Goal: Information Seeking & Learning: Compare options

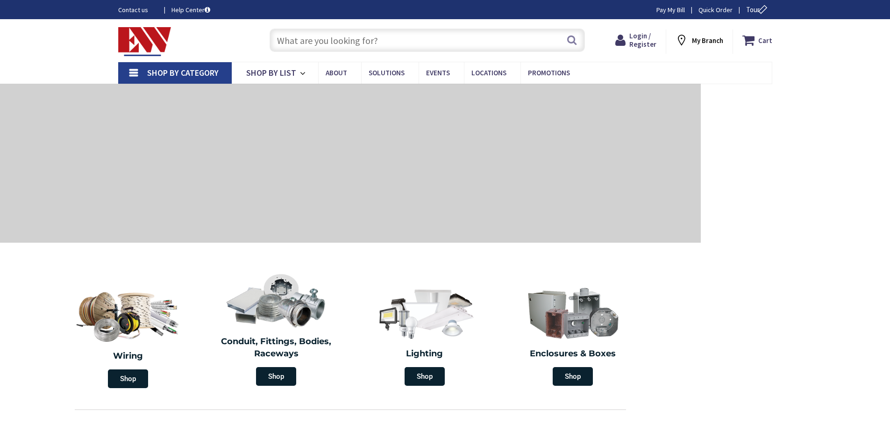
type input "[STREET_ADDRESS][US_STATE]"
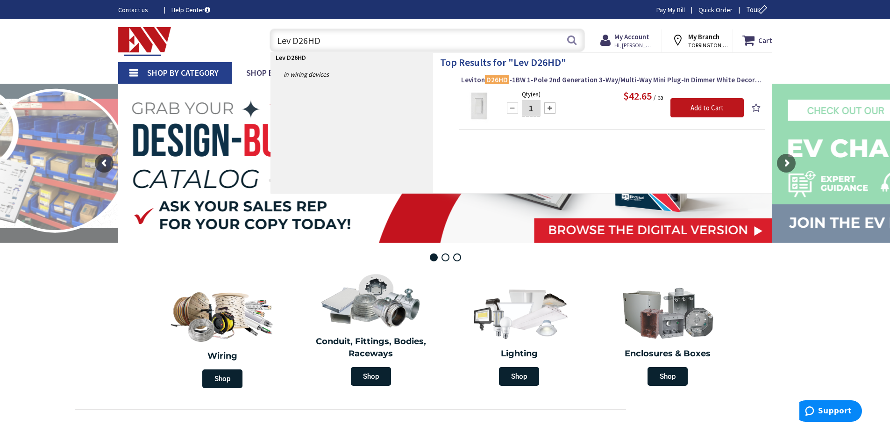
type input "Lev D26HD"
click at [476, 105] on img at bounding box center [478, 106] width 35 height 35
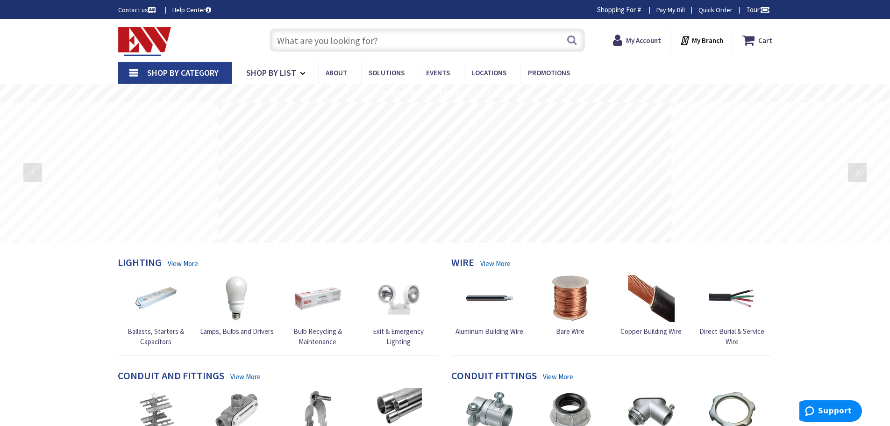
click at [318, 42] on input "text" at bounding box center [426, 39] width 315 height 23
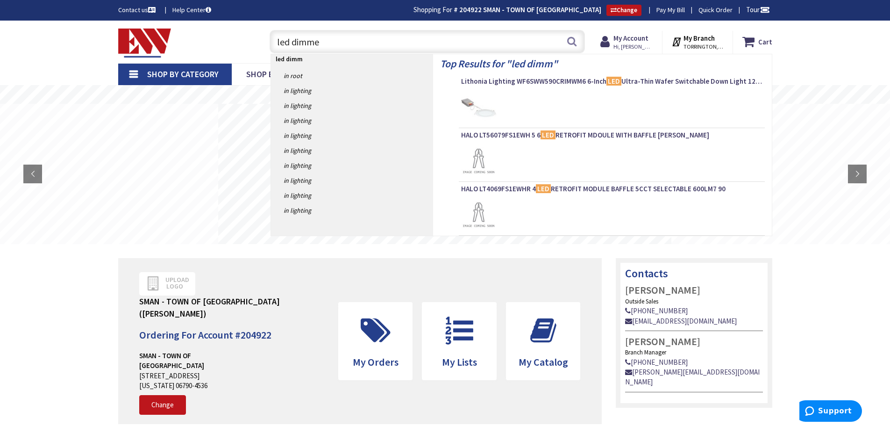
type input "led dimmer"
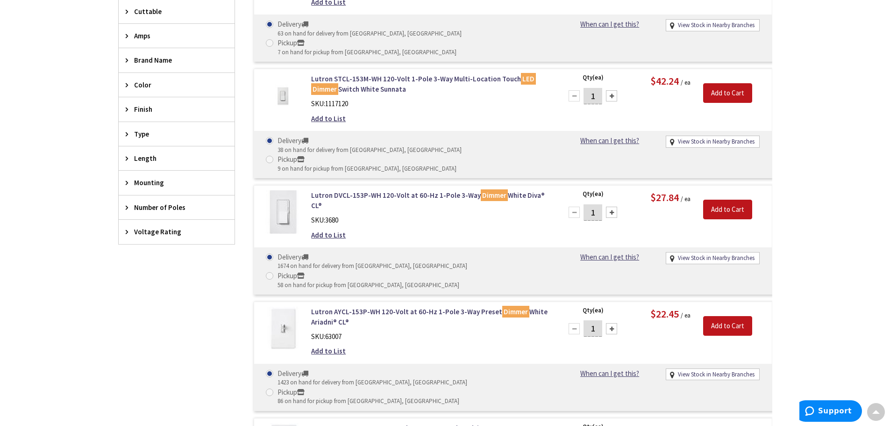
scroll to position [328, 0]
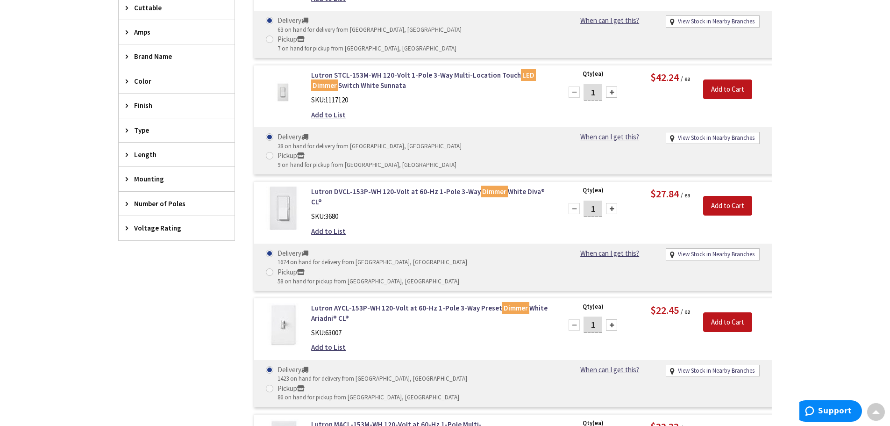
click at [277, 303] on img at bounding box center [282, 324] width 43 height 43
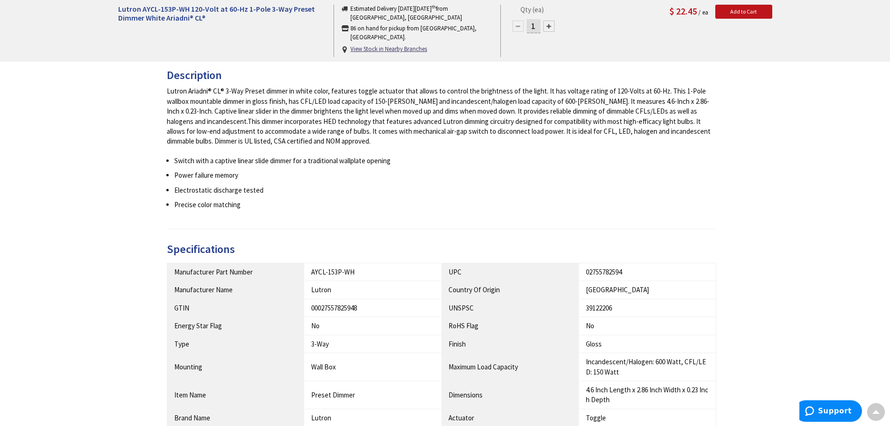
scroll to position [375, 0]
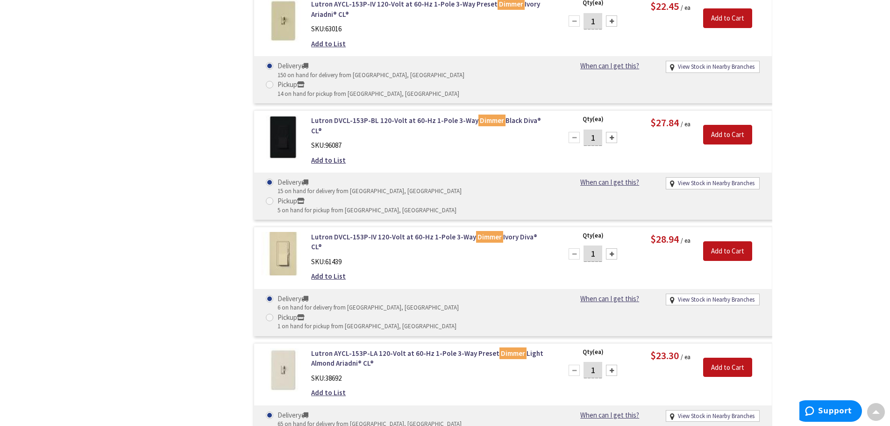
scroll to position [982, 0]
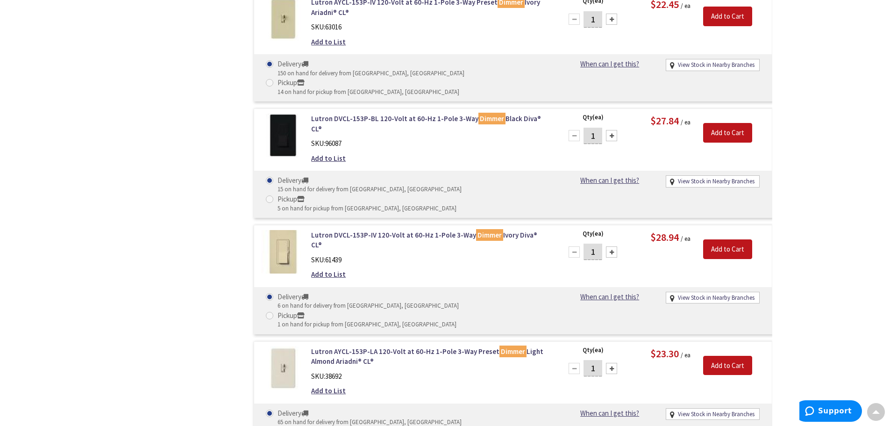
click at [276, 346] on img at bounding box center [282, 367] width 43 height 43
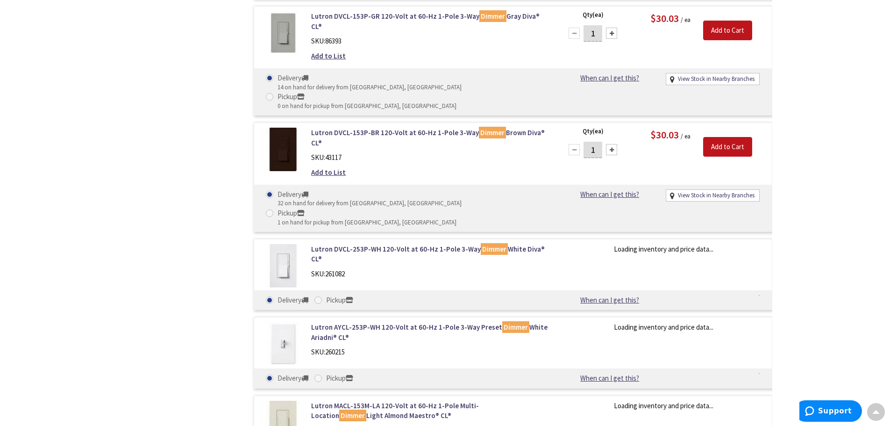
scroll to position [1593, 0]
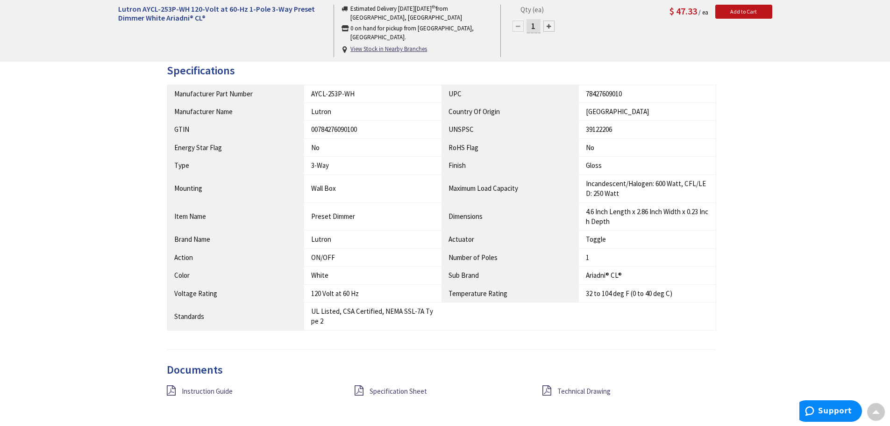
scroll to position [560, 0]
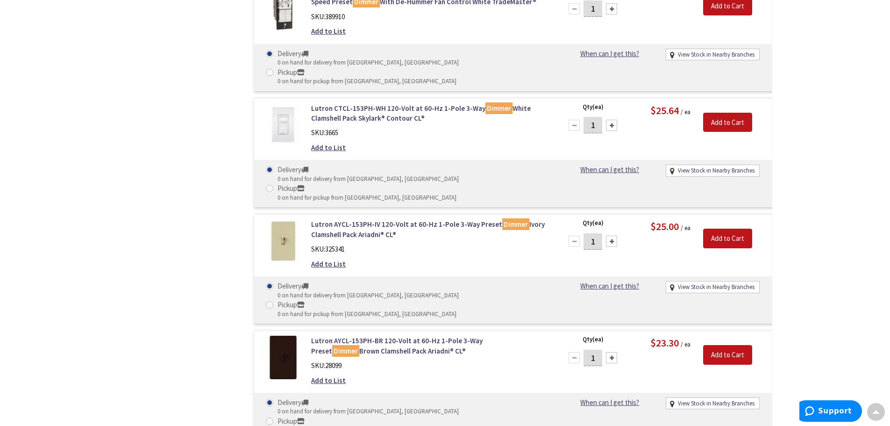
scroll to position [3756, 0]
